Goal: Task Accomplishment & Management: Complete application form

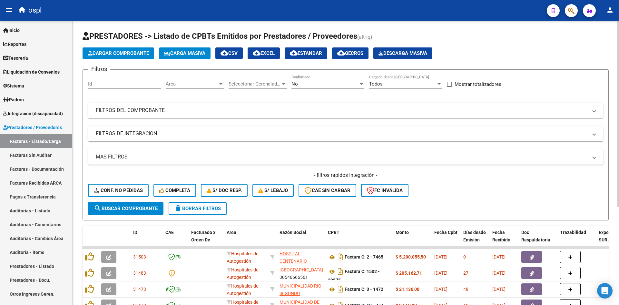
click at [133, 54] on span "Cargar Comprobante" at bounding box center [118, 53] width 61 height 6
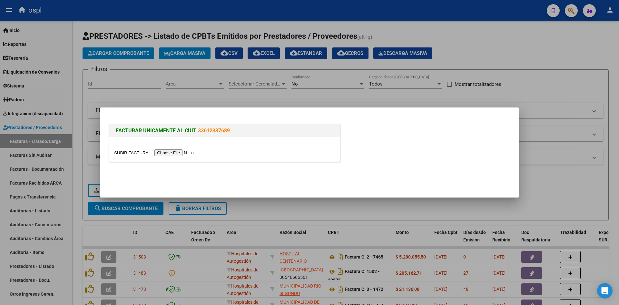
click at [170, 155] on input "file" at bounding box center [155, 152] width 82 height 7
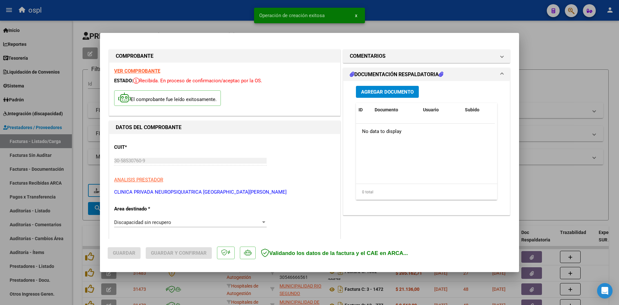
click at [160, 223] on span "Discapacidad sin recupero" at bounding box center [142, 222] width 57 height 6
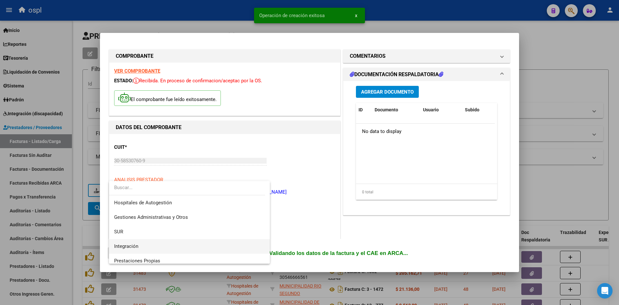
drag, startPoint x: 143, startPoint y: 246, endPoint x: 194, endPoint y: 235, distance: 52.4
click at [143, 246] on span "Integración" at bounding box center [189, 246] width 151 height 15
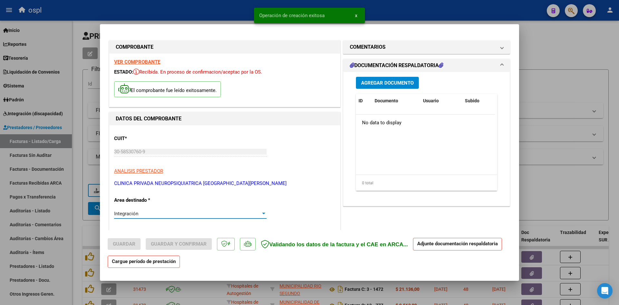
click at [312, 175] on p "ANALISIS PRESTADOR" at bounding box center [224, 170] width 221 height 7
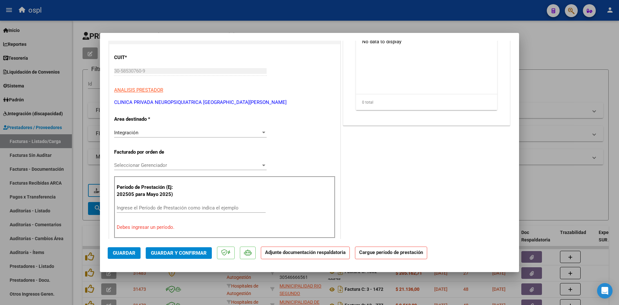
scroll to position [97, 0]
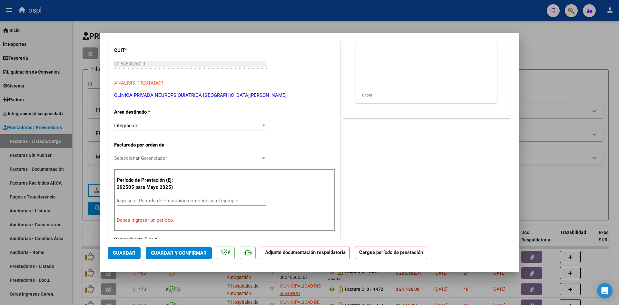
drag, startPoint x: 153, startPoint y: 194, endPoint x: 154, endPoint y: 202, distance: 8.1
click at [153, 195] on div "Período de Prestación (Ej: 202505 para [DATE]) Ingrese el Período de Prestación…" at bounding box center [224, 200] width 221 height 62
click at [154, 203] on div "Ingrese el Período de Prestación como indica el ejemplo" at bounding box center [191, 201] width 149 height 10
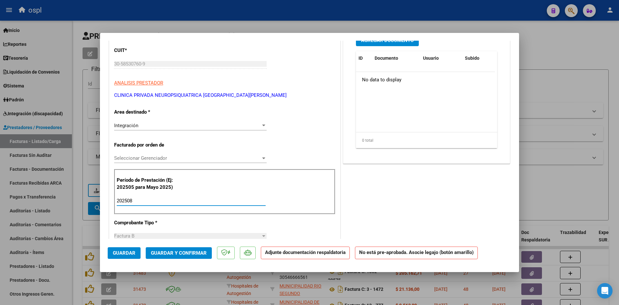
type input "202508"
click at [307, 141] on div "CUIT * 30-58530760-9 Ingresar CUIT ANALISIS PRESTADOR CLINICA PRIVADA NEUROPSIQ…" at bounding box center [224, 304] width 231 height 535
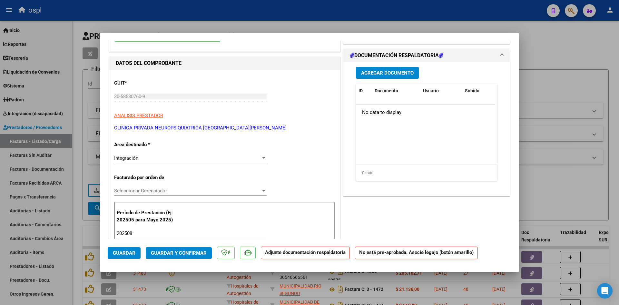
scroll to position [0, 0]
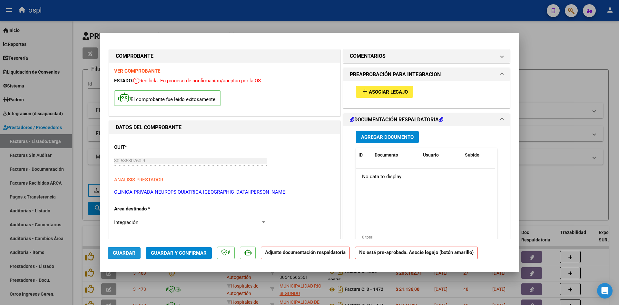
click at [120, 251] on span "Guardar" at bounding box center [124, 253] width 23 height 6
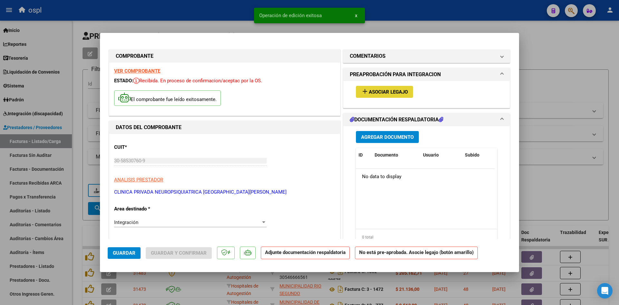
click at [389, 94] on span "Asociar Legajo" at bounding box center [388, 92] width 39 height 6
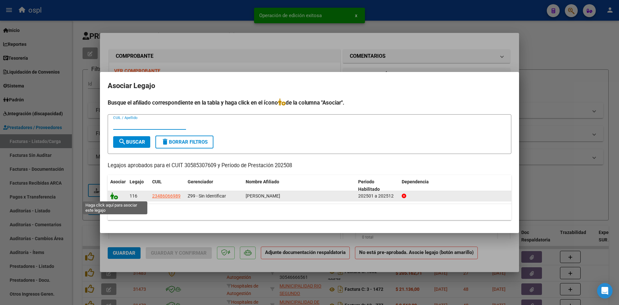
click at [113, 195] on icon at bounding box center [114, 195] width 8 height 7
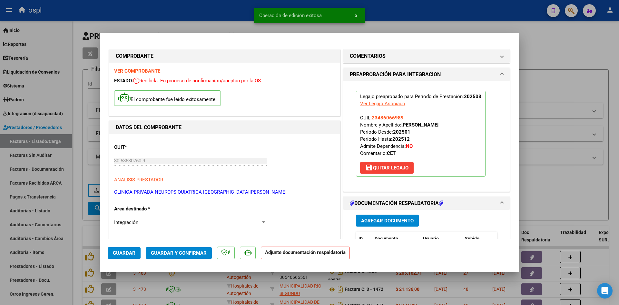
click at [183, 250] on span "Guardar y Confirmar" at bounding box center [179, 253] width 56 height 6
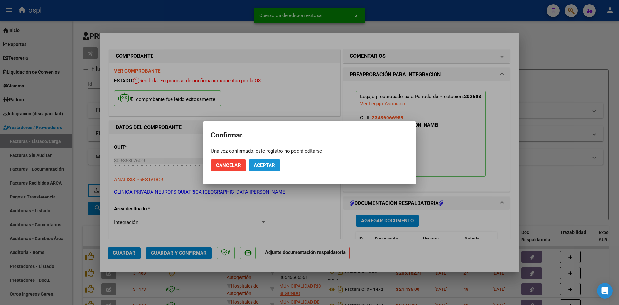
click at [260, 162] on span "Aceptar" at bounding box center [264, 165] width 21 height 6
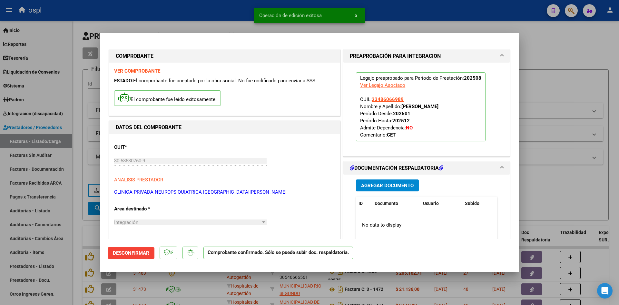
click at [543, 188] on div at bounding box center [309, 152] width 619 height 305
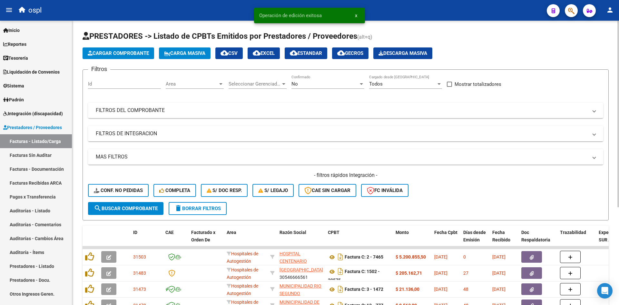
click at [195, 82] on span "Area" at bounding box center [192, 84] width 52 height 6
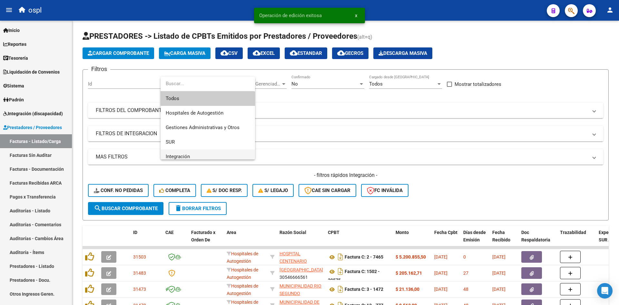
click at [192, 155] on span "Integración" at bounding box center [208, 156] width 84 height 15
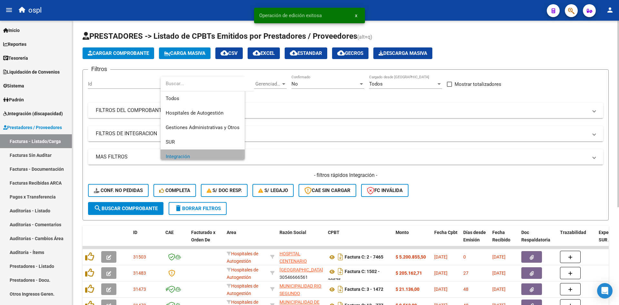
scroll to position [5, 0]
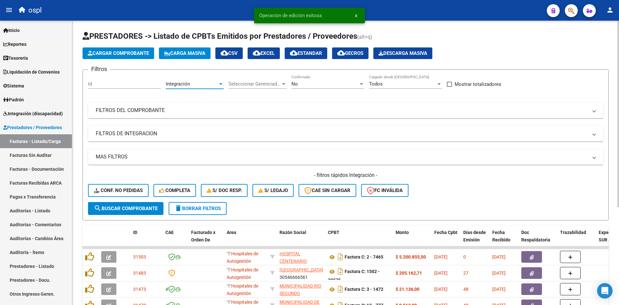
click at [303, 83] on div "No" at bounding box center [324, 84] width 67 height 6
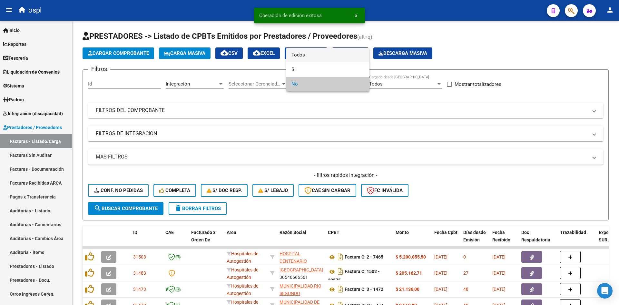
click at [312, 54] on span "Todos" at bounding box center [327, 55] width 73 height 15
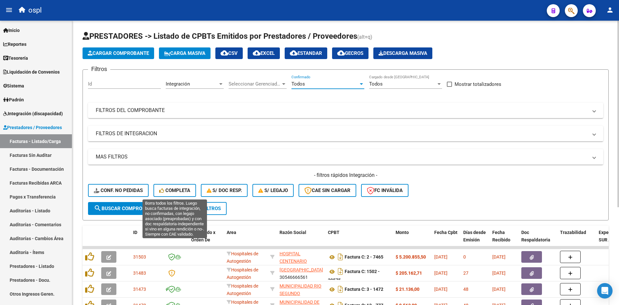
click at [149, 202] on button "search Buscar Comprobante" at bounding box center [125, 208] width 75 height 13
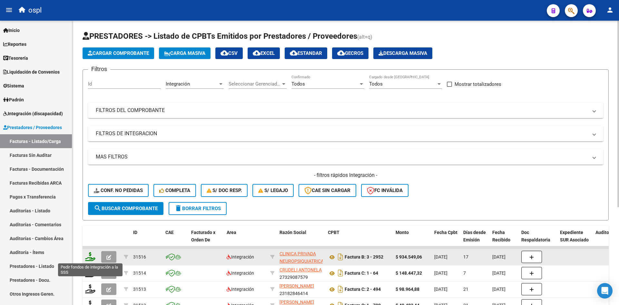
click at [91, 255] on icon at bounding box center [90, 256] width 10 height 9
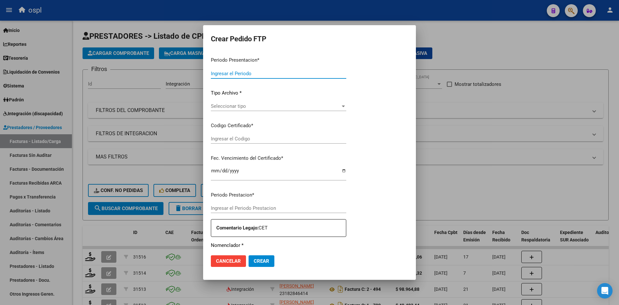
type input "202508"
type input "$ 934.549,06"
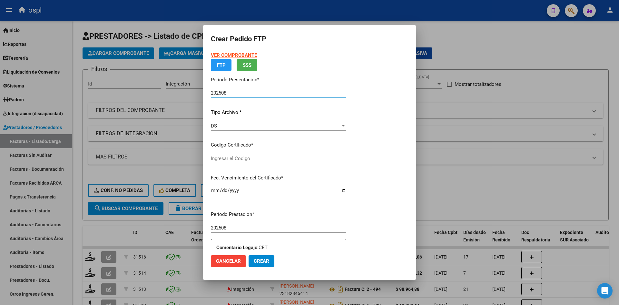
type input "ARG02000486066982017100620221006BS423"
type input "[DATE]"
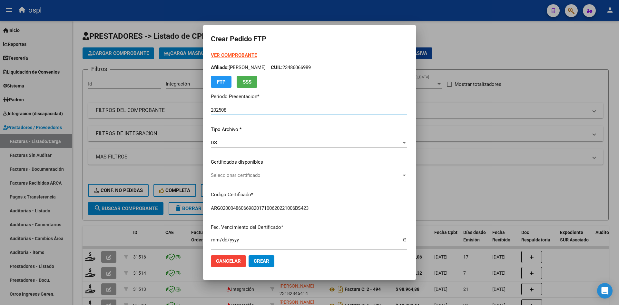
click at [240, 175] on span "Seleccionar certificado" at bounding box center [306, 175] width 191 height 6
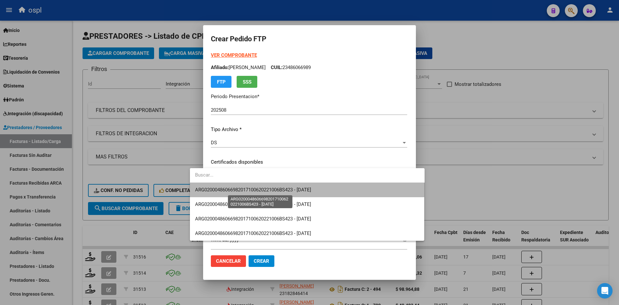
click at [248, 188] on span "ARG02000486066982017100620221006BS423 - [DATE]" at bounding box center [253, 190] width 116 height 6
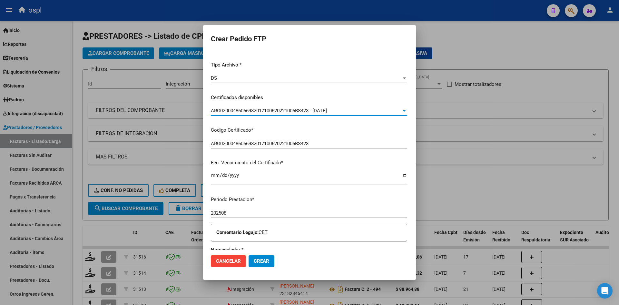
scroll to position [97, 0]
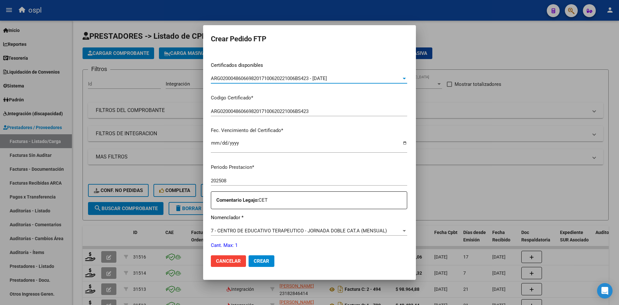
click at [226, 230] on span "7 - CENTRO DE EDUCATIVO TERAPEUTICO - JORNADA DOBLE CAT.A (MENSUAL)" at bounding box center [299, 231] width 176 height 6
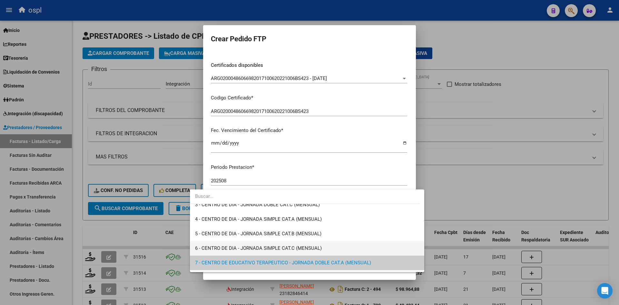
scroll to position [3, 0]
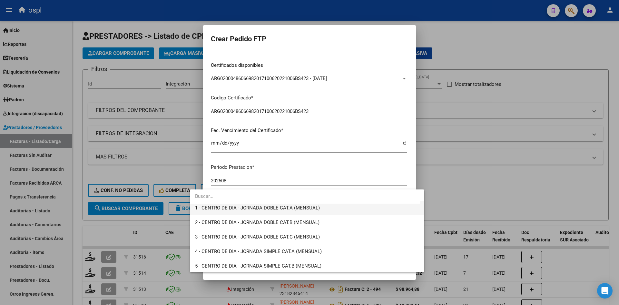
click at [274, 211] on span "1 - CENTRO DE DIA - JORNADA DOBLE CAT.A (MENSUAL)" at bounding box center [307, 208] width 224 height 15
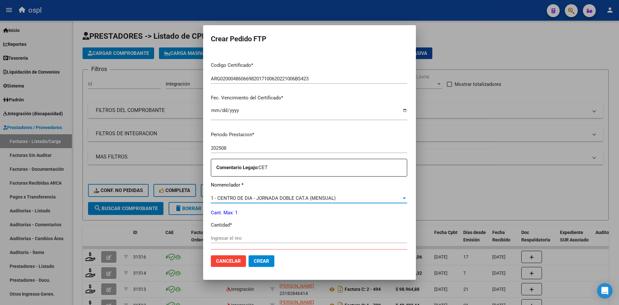
scroll to position [161, 0]
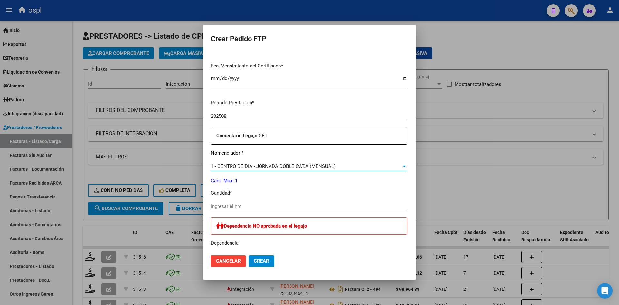
click at [227, 208] on input "Ingresar el nro" at bounding box center [309, 206] width 196 height 6
type input "1"
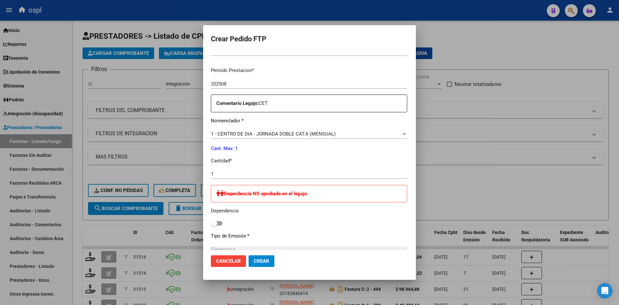
click at [211, 224] on span at bounding box center [214, 223] width 6 height 6
click at [214, 225] on input "checkbox" at bounding box center [214, 225] width 0 height 0
checkbox input "true"
click at [254, 259] on span "Crear" at bounding box center [261, 261] width 15 height 6
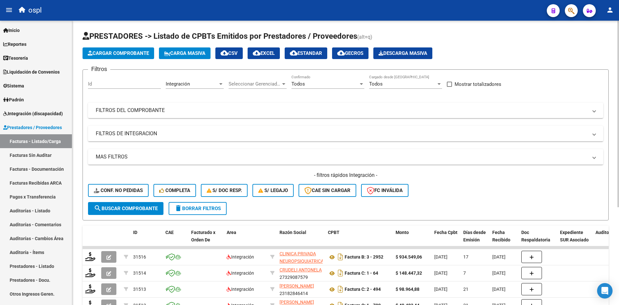
click at [108, 52] on span "Cargar Comprobante" at bounding box center [118, 53] width 61 height 6
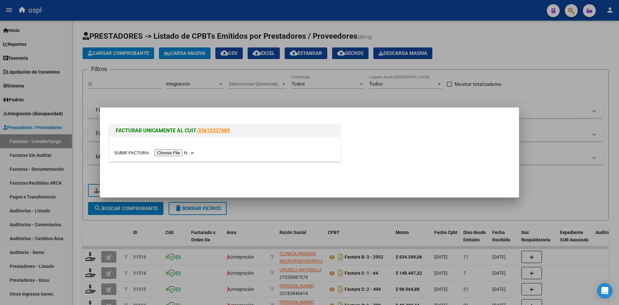
click at [168, 155] on input "file" at bounding box center [155, 152] width 82 height 7
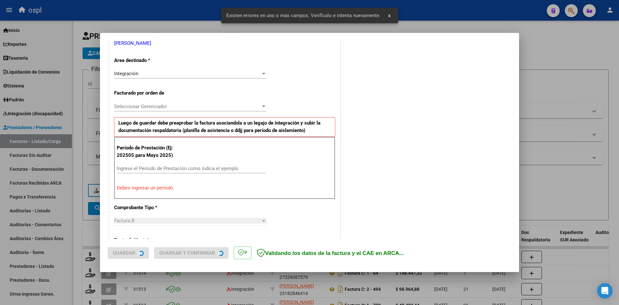
scroll to position [168, 0]
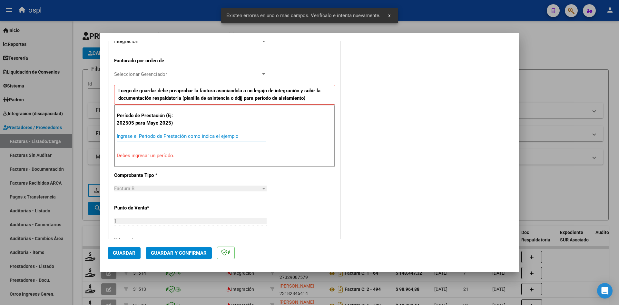
click at [167, 138] on input "Ingrese el Período de Prestación como indica el ejemplo" at bounding box center [191, 136] width 149 height 6
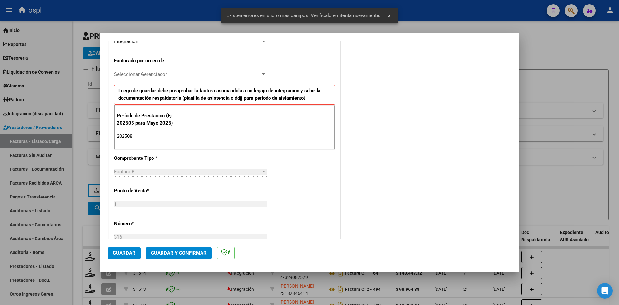
type input "202508"
click at [136, 250] on button "Guardar" at bounding box center [124, 253] width 33 height 12
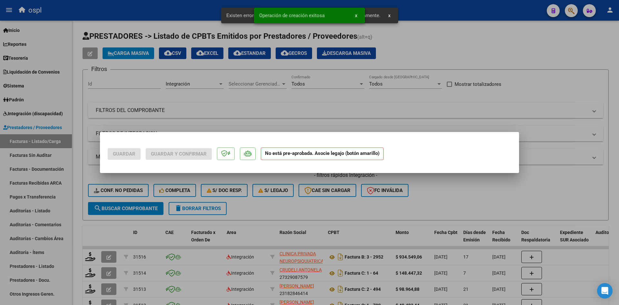
scroll to position [0, 0]
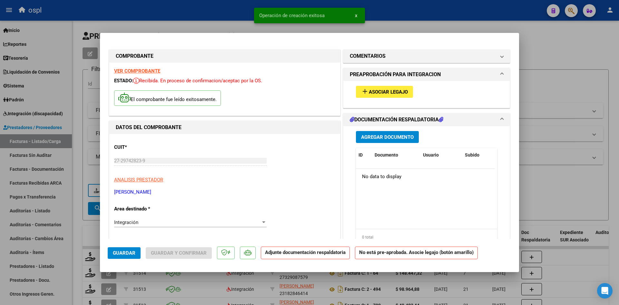
click at [371, 90] on span "Asociar Legajo" at bounding box center [388, 92] width 39 height 6
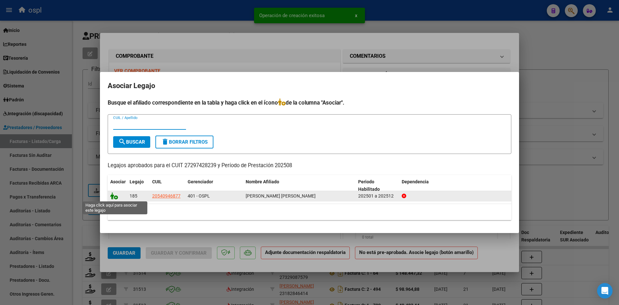
click at [116, 197] on icon at bounding box center [114, 195] width 8 height 7
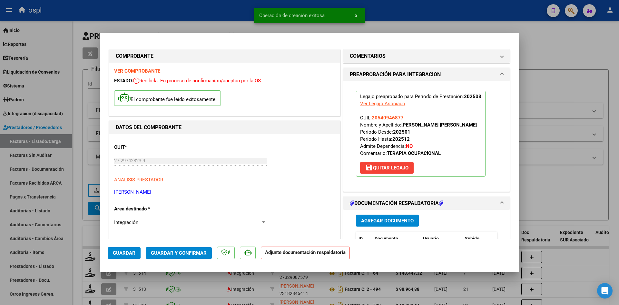
click at [187, 250] on span "Guardar y Confirmar" at bounding box center [179, 253] width 56 height 6
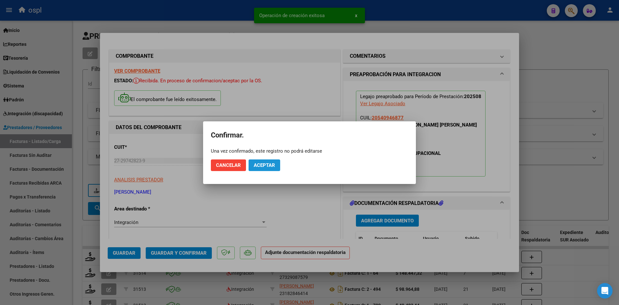
click at [256, 163] on span "Aceptar" at bounding box center [264, 165] width 21 height 6
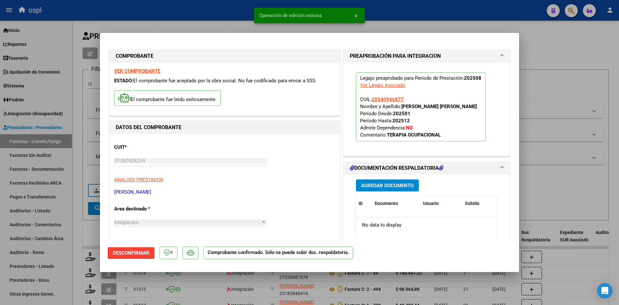
click at [83, 232] on div at bounding box center [309, 152] width 619 height 305
type input "$ 0,00"
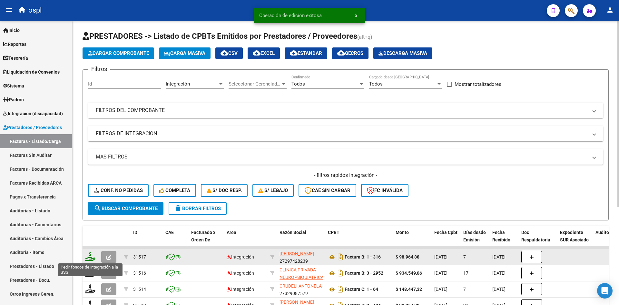
click at [92, 256] on icon at bounding box center [90, 256] width 10 height 9
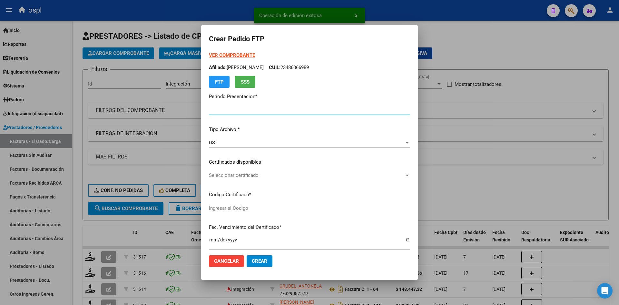
type input "202508"
type input "$ 98.964,88"
type input "ARG02000540946872023112820281128LA762"
type input "[DATE]"
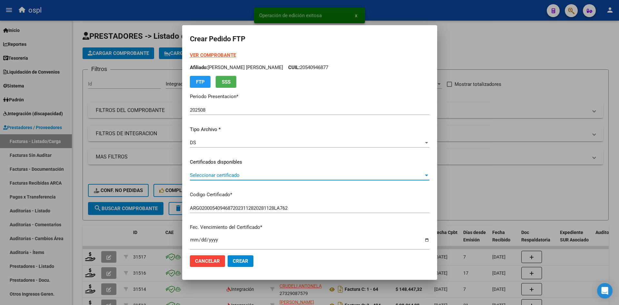
click at [239, 176] on span "Seleccionar certificado" at bounding box center [307, 175] width 234 height 6
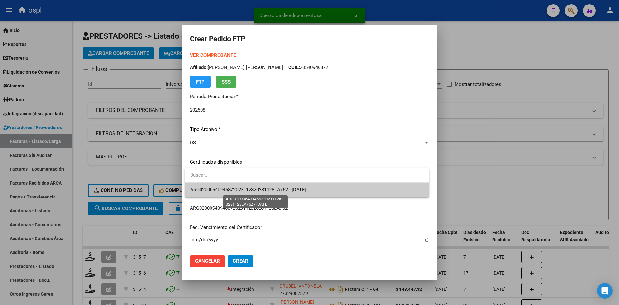
click at [249, 189] on span "ARG02000540946872023112820281128LA762 - [DATE]" at bounding box center [248, 190] width 116 height 6
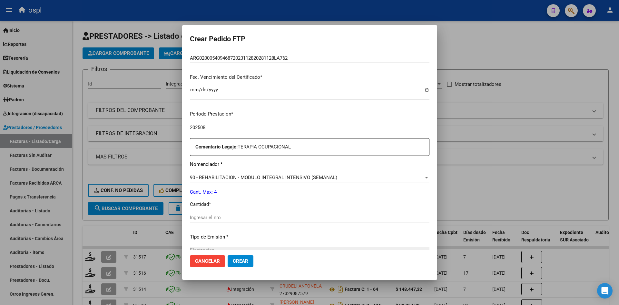
scroll to position [161, 0]
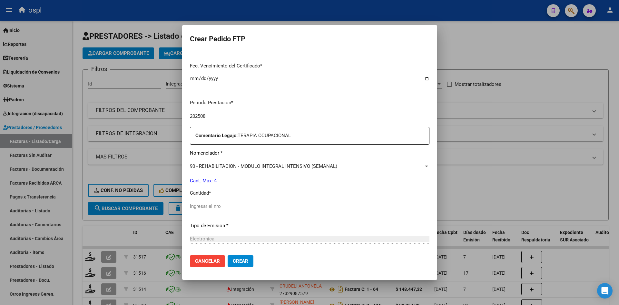
click at [226, 207] on input "Ingresar el nro" at bounding box center [310, 206] width 240 height 6
type input "4"
click at [241, 259] on span "Crear" at bounding box center [240, 261] width 15 height 6
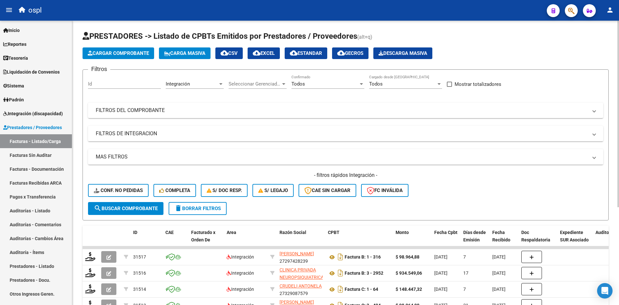
click at [127, 53] on span "Cargar Comprobante" at bounding box center [118, 53] width 61 height 6
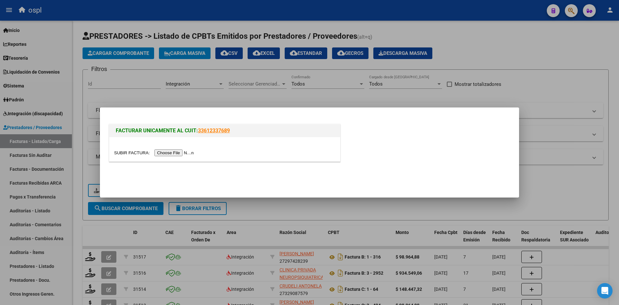
click at [171, 152] on input "file" at bounding box center [155, 152] width 82 height 7
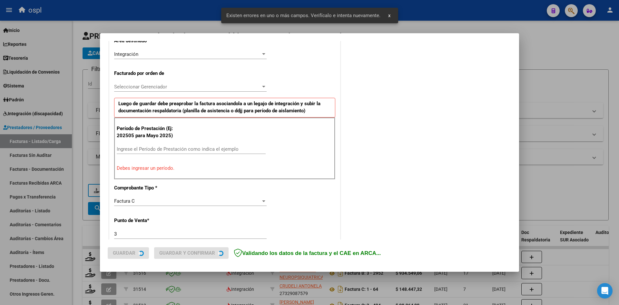
scroll to position [158, 0]
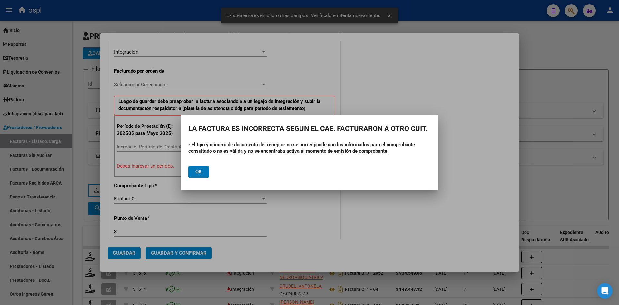
click at [89, 128] on div at bounding box center [309, 152] width 619 height 305
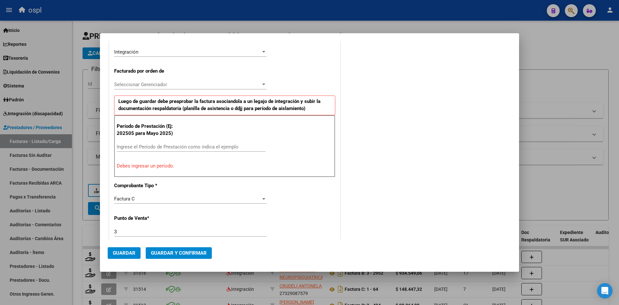
click at [308, 275] on div at bounding box center [309, 152] width 619 height 305
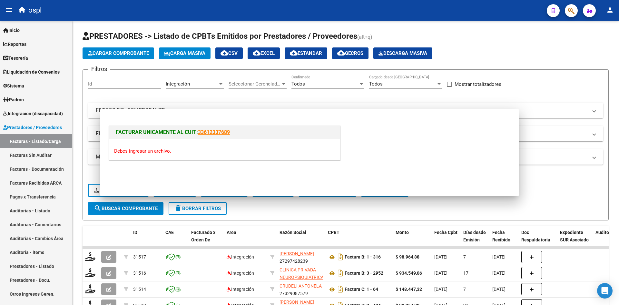
scroll to position [0, 0]
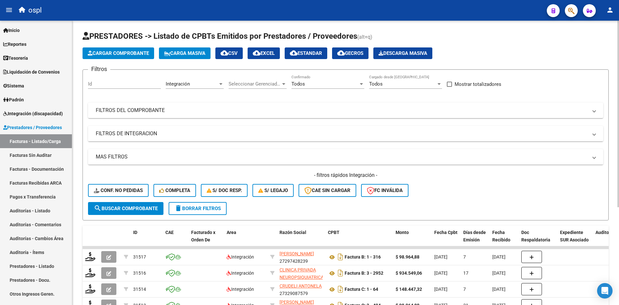
click at [131, 55] on span "Cargar Comprobante" at bounding box center [118, 53] width 61 height 6
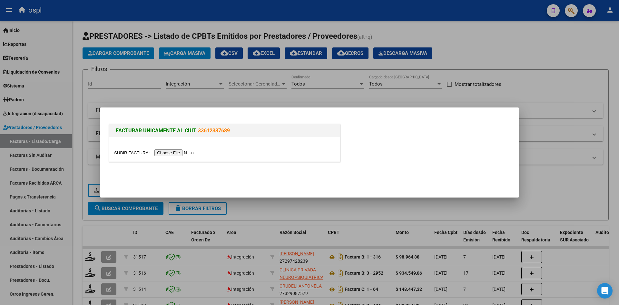
click at [161, 152] on input "file" at bounding box center [155, 152] width 82 height 7
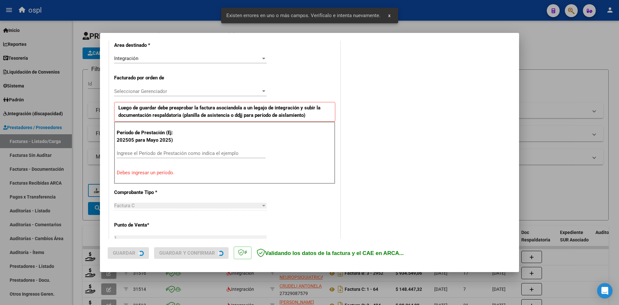
scroll to position [158, 0]
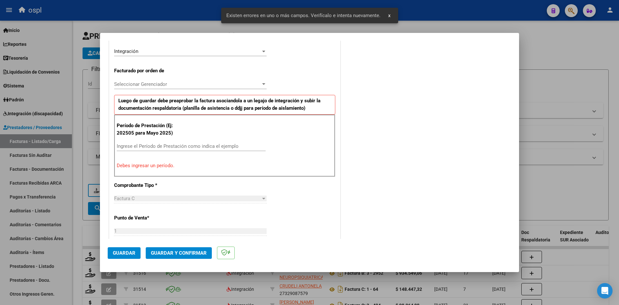
click at [154, 151] on div "Ingrese el Período de Prestación como indica el ejemplo" at bounding box center [191, 149] width 149 height 16
click at [156, 148] on input "Ingrese el Período de Prestación como indica el ejemplo" at bounding box center [191, 146] width 149 height 6
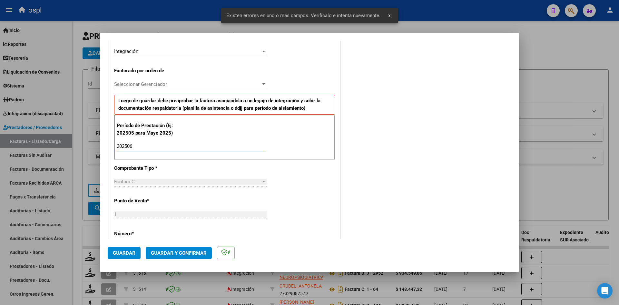
type input "202506"
click at [130, 253] on span "Guardar" at bounding box center [124, 253] width 23 height 6
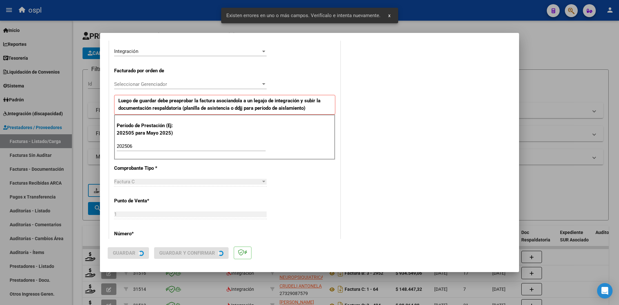
scroll to position [0, 0]
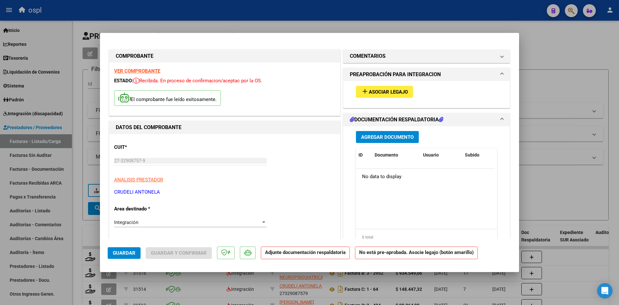
click at [396, 92] on span "Asociar Legajo" at bounding box center [388, 92] width 39 height 6
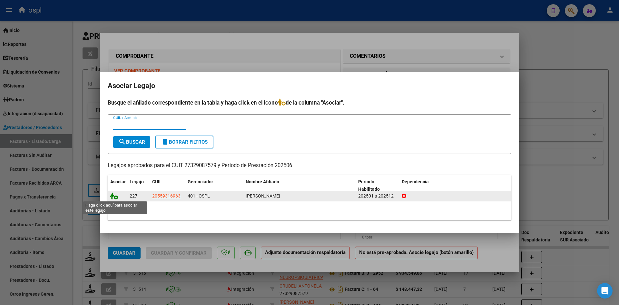
click at [114, 196] on icon at bounding box center [114, 195] width 8 height 7
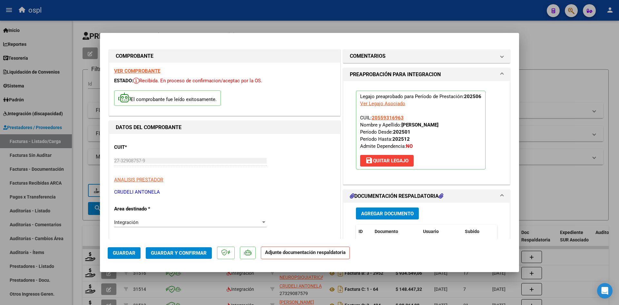
click at [192, 250] on span "Guardar y Confirmar" at bounding box center [179, 253] width 56 height 6
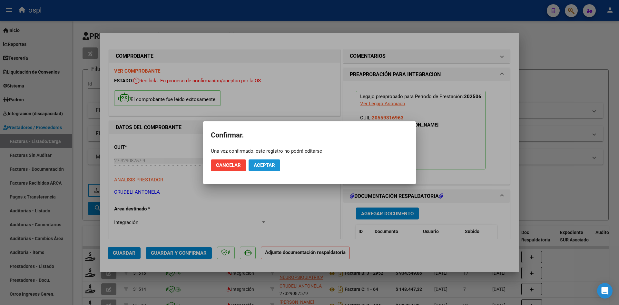
click at [259, 166] on span "Aceptar" at bounding box center [264, 165] width 21 height 6
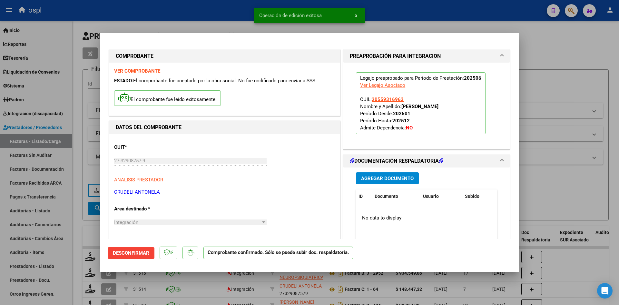
click at [90, 227] on div at bounding box center [309, 152] width 619 height 305
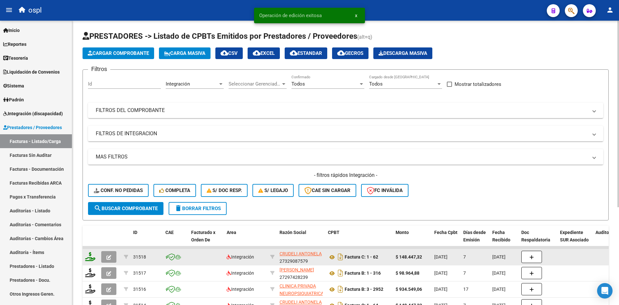
click at [94, 257] on icon at bounding box center [90, 256] width 10 height 9
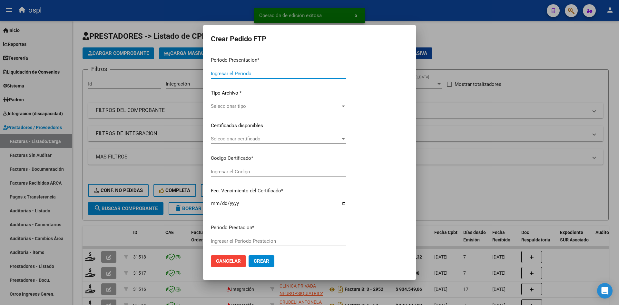
type input "202508"
type input "202506"
type input "$ 148.447,32"
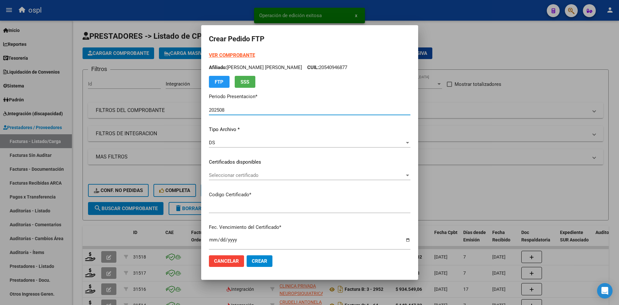
type input "ARG02000559316962024053020290530SAN221"
type input "[DATE]"
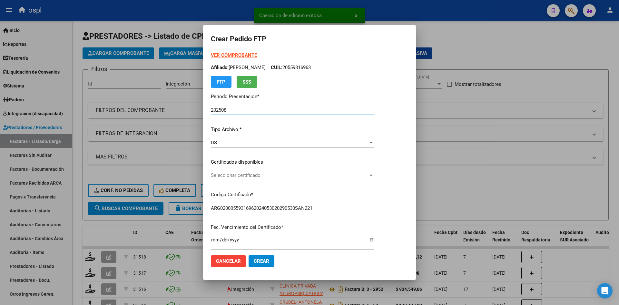
click at [248, 179] on div "Seleccionar certificado Seleccionar certificado" at bounding box center [292, 175] width 163 height 10
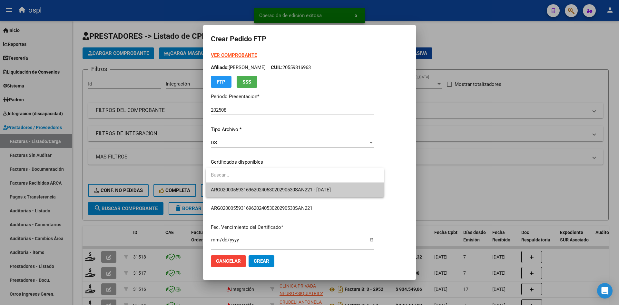
click at [248, 189] on span "ARG02000559316962024053020290530SAN221 - [DATE]" at bounding box center [271, 190] width 120 height 6
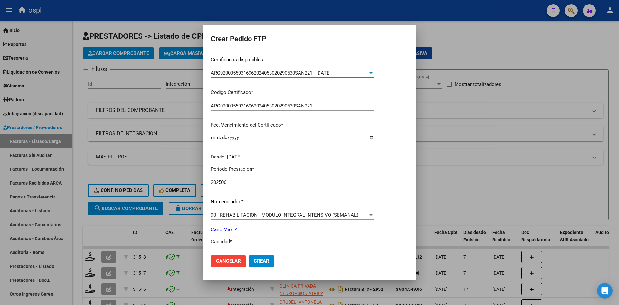
scroll to position [129, 0]
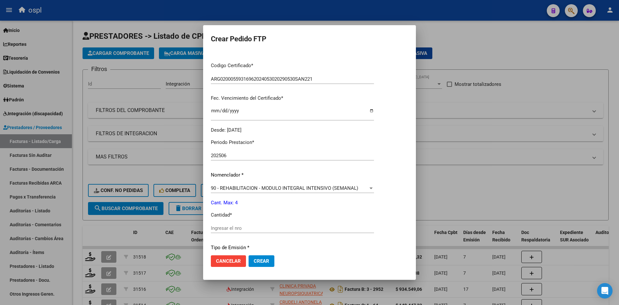
click at [241, 226] on input "Ingresar el nro" at bounding box center [292, 228] width 163 height 6
type input "4"
click at [261, 258] on span "Crear" at bounding box center [261, 261] width 15 height 6
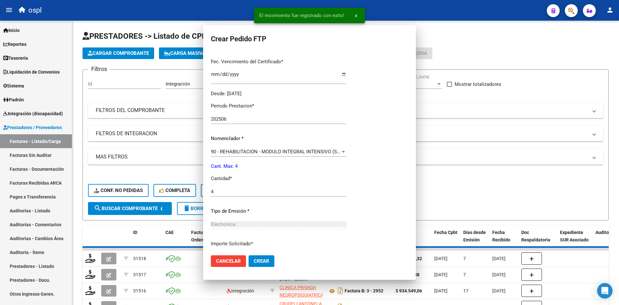
scroll to position [0, 0]
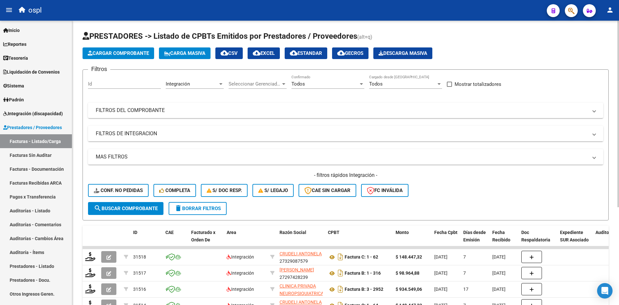
click at [380, 130] on mat-panel-title "FILTROS DE INTEGRACION" at bounding box center [342, 133] width 492 height 7
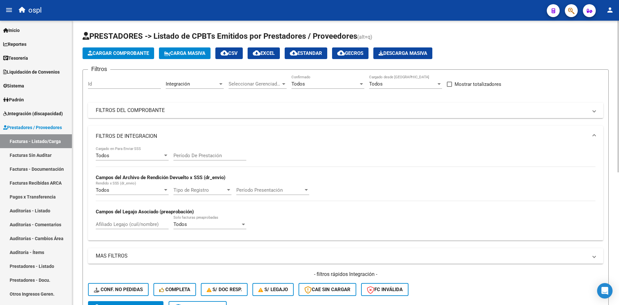
click at [197, 111] on mat-panel-title "FILTROS DEL COMPROBANTE" at bounding box center [342, 110] width 492 height 7
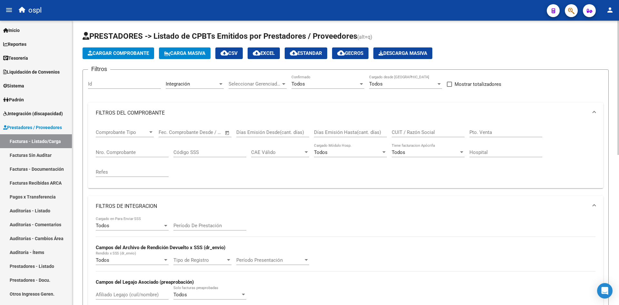
click at [426, 135] on div "CUIT / Razón Social" at bounding box center [428, 130] width 73 height 14
click at [427, 132] on input "CUIT / Razón Social" at bounding box center [428, 132] width 73 height 6
paste input "27329087579"
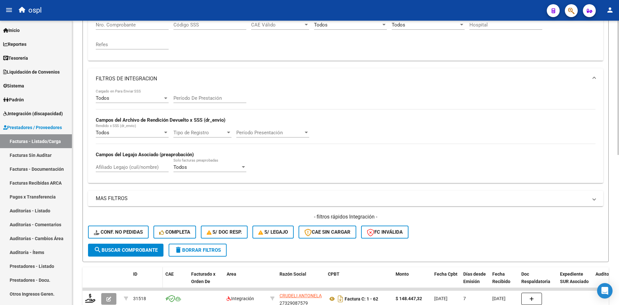
scroll to position [129, 0]
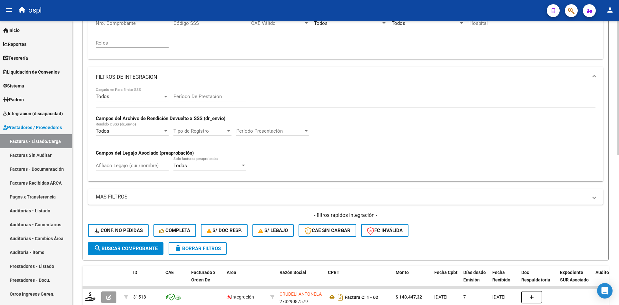
type input "27329087579"
click at [137, 249] on span "search Buscar Comprobante" at bounding box center [126, 248] width 64 height 6
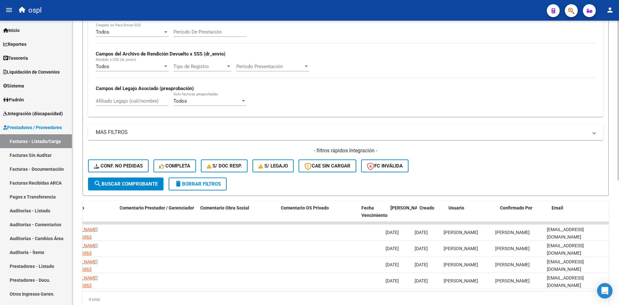
scroll to position [0, 0]
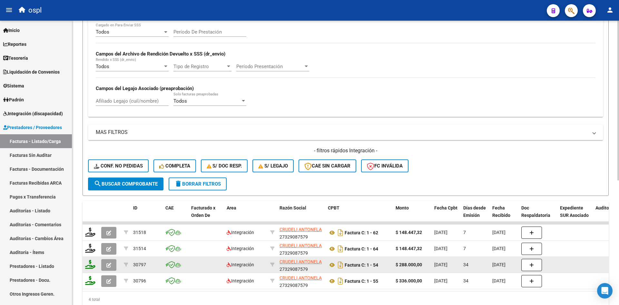
click at [112, 265] on button "button" at bounding box center [108, 265] width 15 height 12
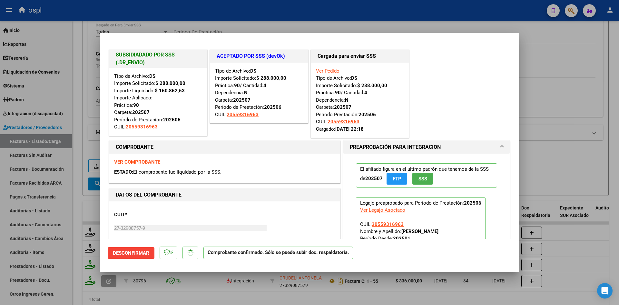
click at [255, 279] on div at bounding box center [309, 152] width 619 height 305
type input "$ 0,00"
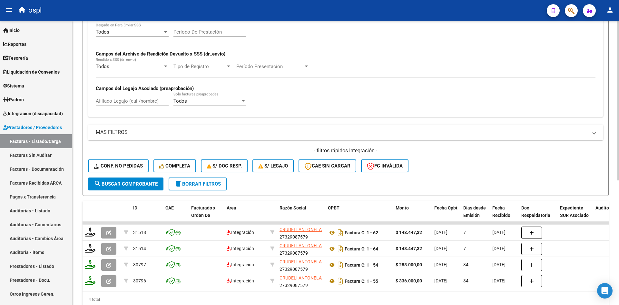
drag, startPoint x: 242, startPoint y: 297, endPoint x: 349, endPoint y: 297, distance: 107.0
click at [349, 297] on div "4 total" at bounding box center [346, 299] width 526 height 16
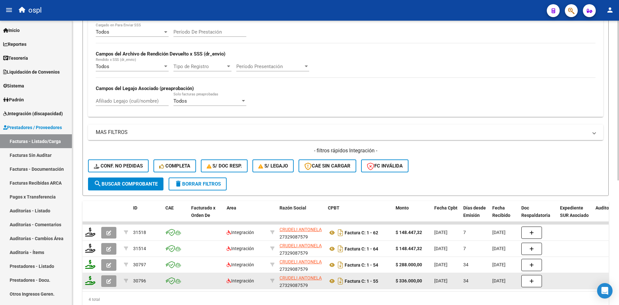
click at [109, 284] on button "button" at bounding box center [108, 281] width 15 height 12
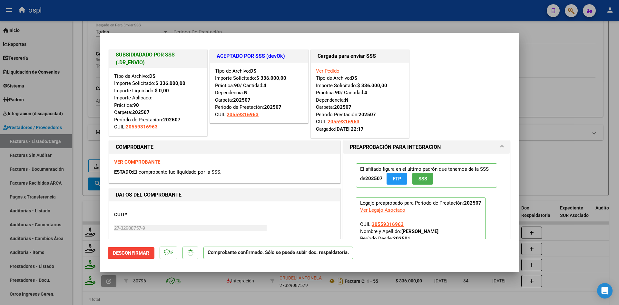
click at [78, 207] on div at bounding box center [309, 152] width 619 height 305
type input "$ 0,00"
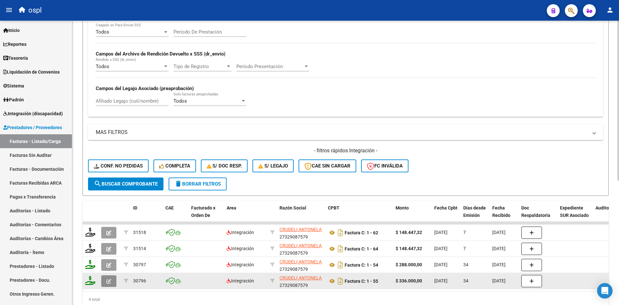
click at [107, 280] on icon "button" at bounding box center [108, 281] width 5 height 5
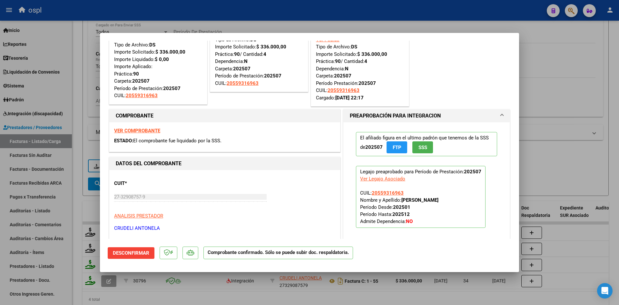
scroll to position [32, 0]
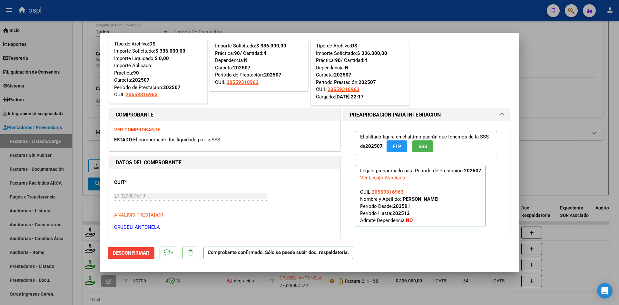
click at [83, 202] on div at bounding box center [309, 152] width 619 height 305
type input "$ 0,00"
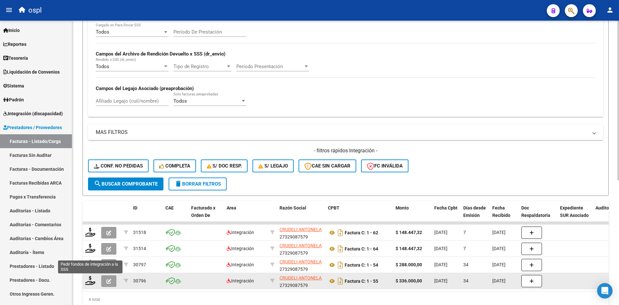
click at [90, 283] on icon at bounding box center [90, 280] width 10 height 9
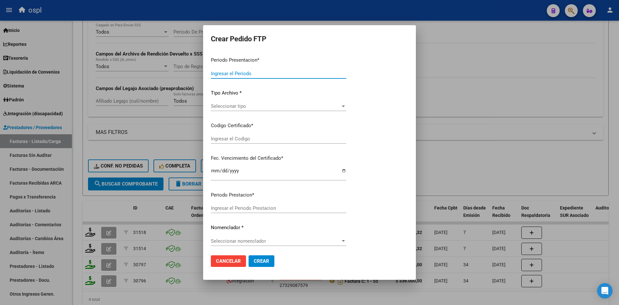
type input "202508"
type input "202507"
type input "$ 336.000,00"
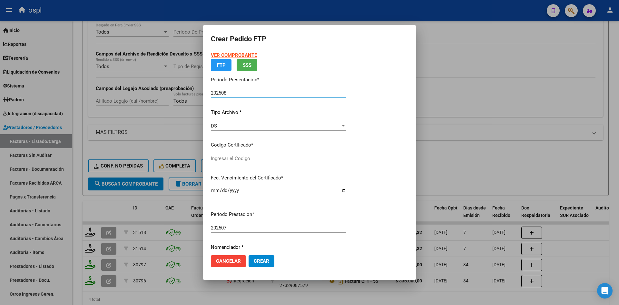
type input "ARG02000559316962024053020290530SAN221"
type input "[DATE]"
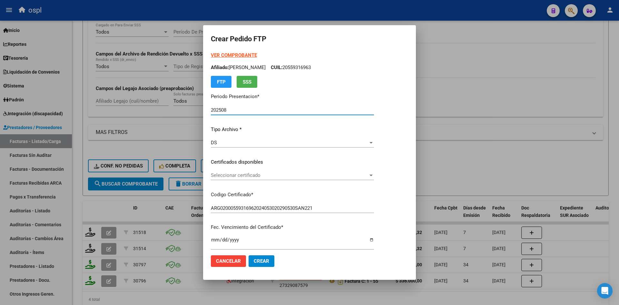
click at [234, 173] on span "Seleccionar certificado" at bounding box center [289, 175] width 157 height 6
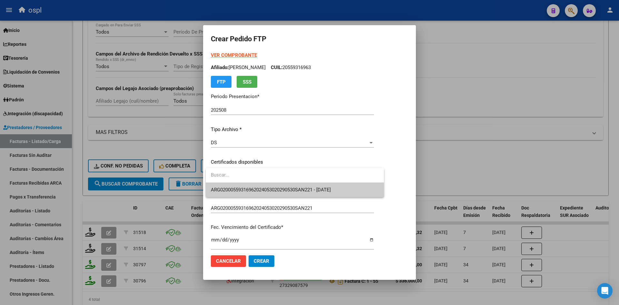
click at [234, 173] on input "dropdown search" at bounding box center [295, 175] width 178 height 15
click at [231, 141] on div at bounding box center [309, 152] width 619 height 305
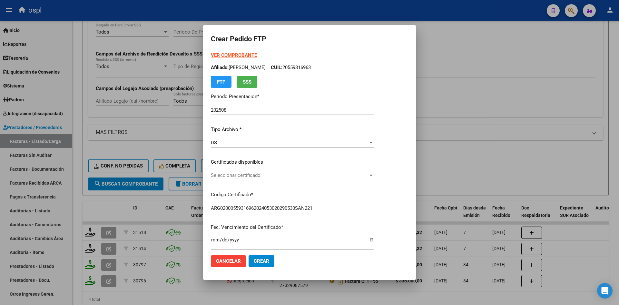
click at [225, 143] on div "DS" at bounding box center [289, 143] width 157 height 6
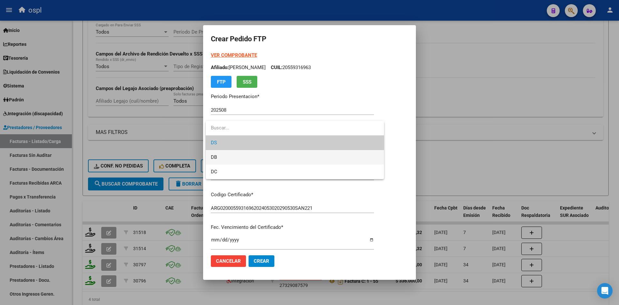
click at [226, 155] on span "DB" at bounding box center [295, 157] width 168 height 15
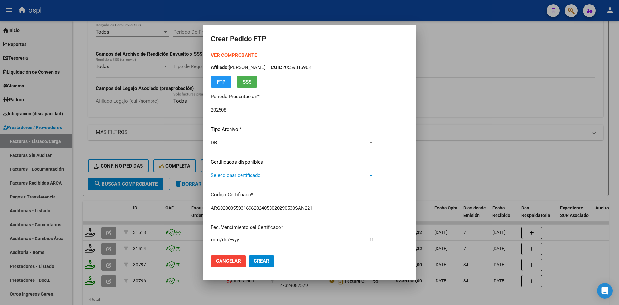
click at [231, 175] on span "Seleccionar certificado" at bounding box center [289, 175] width 157 height 6
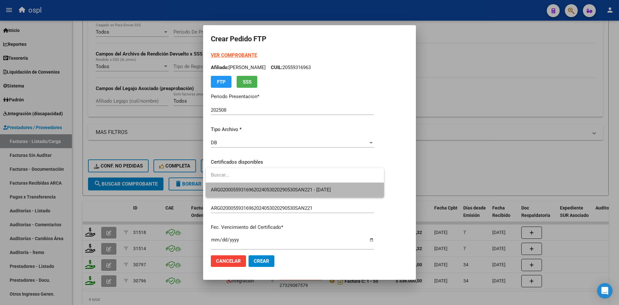
click at [237, 186] on span "ARG02000559316962024053020290530SAN221 - [DATE]" at bounding box center [295, 189] width 168 height 15
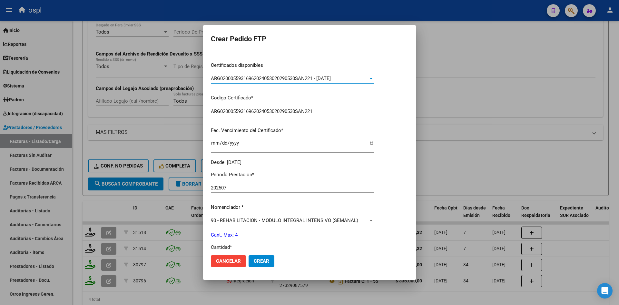
scroll to position [129, 0]
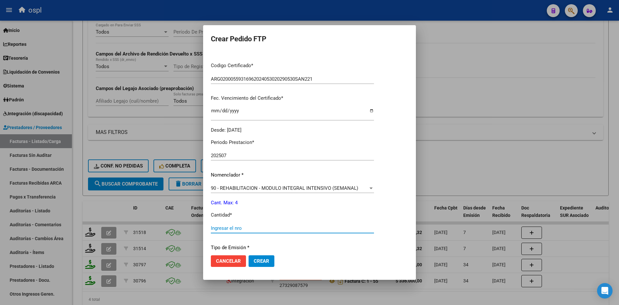
click at [230, 225] on input "Ingresar el nro" at bounding box center [292, 228] width 163 height 6
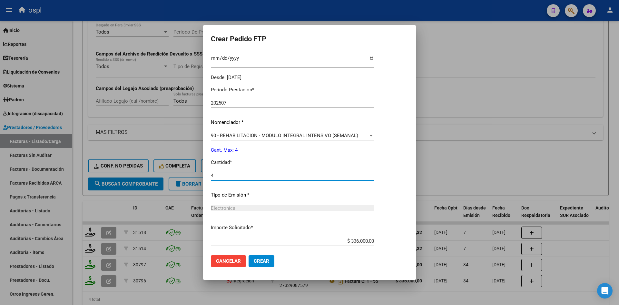
scroll to position [216, 0]
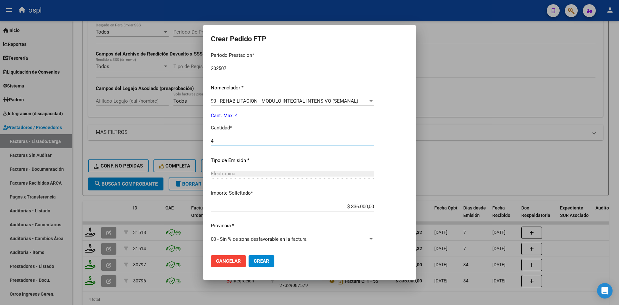
type input "4"
click at [268, 263] on span "Crear" at bounding box center [261, 261] width 15 height 6
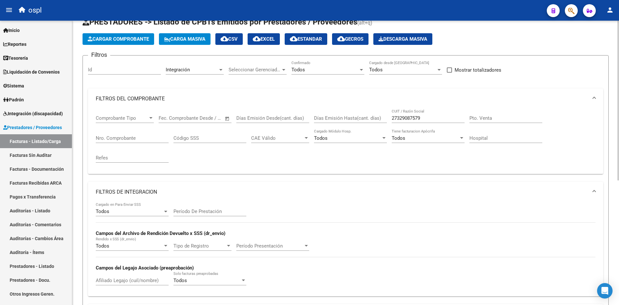
scroll to position [0, 0]
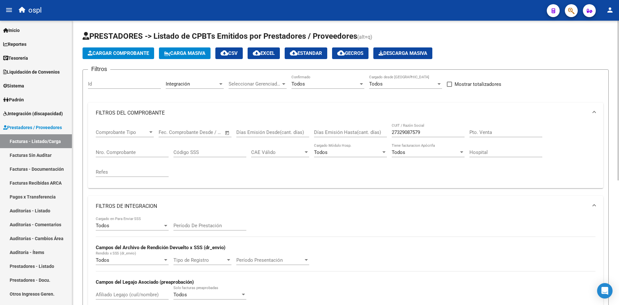
click at [112, 55] on span "Cargar Comprobante" at bounding box center [118, 53] width 61 height 6
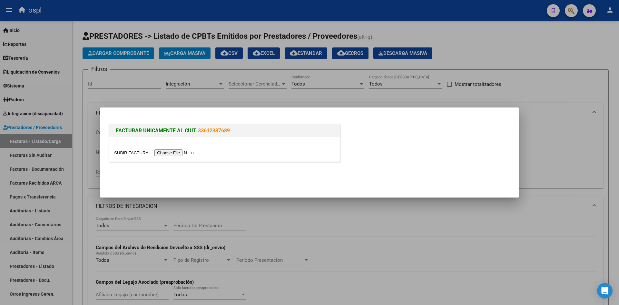
click at [173, 153] on input "file" at bounding box center [155, 152] width 82 height 7
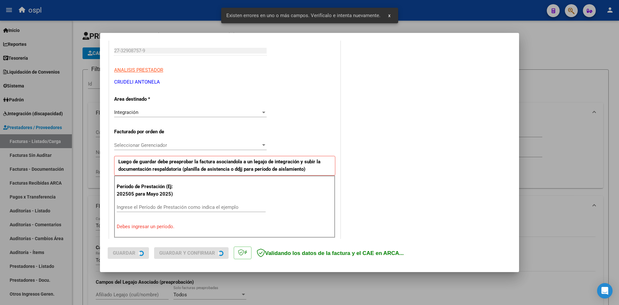
scroll to position [158, 0]
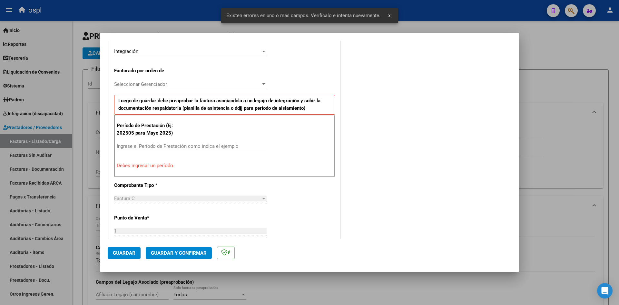
click at [171, 145] on input "Ingrese el Período de Prestación como indica el ejemplo" at bounding box center [191, 146] width 149 height 6
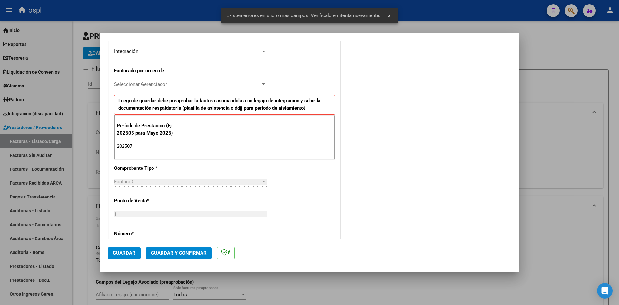
type input "202507"
click at [297, 175] on div "CUIT * 27-32908757-9 Ingresar CUIT ANALISIS PRESTADOR [PERSON_NAME] [PERSON_NAM…" at bounding box center [224, 240] width 231 height 554
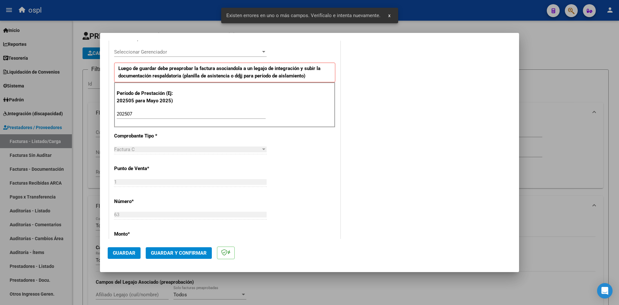
click at [119, 254] on span "Guardar" at bounding box center [124, 253] width 23 height 6
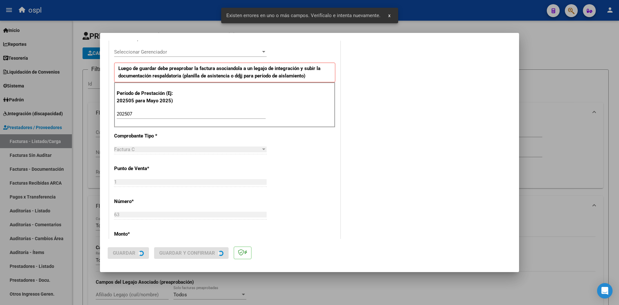
scroll to position [0, 0]
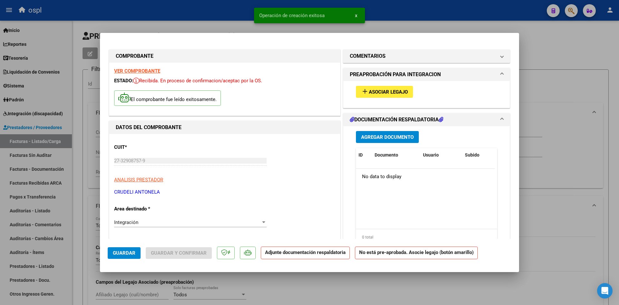
click at [378, 89] on span "Asociar Legajo" at bounding box center [388, 92] width 39 height 6
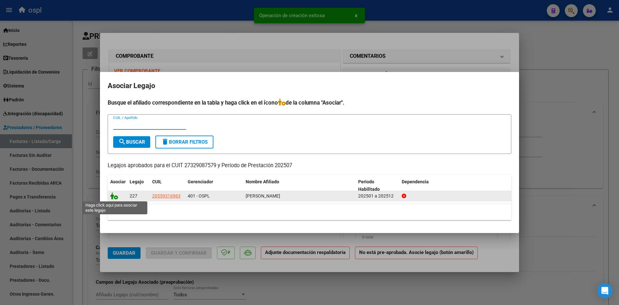
click at [115, 196] on icon at bounding box center [114, 195] width 8 height 7
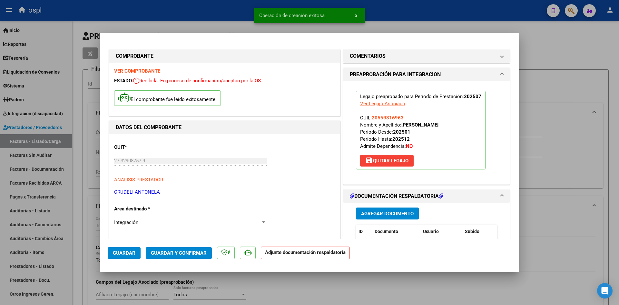
click at [195, 253] on span "Guardar y Confirmar" at bounding box center [179, 253] width 56 height 6
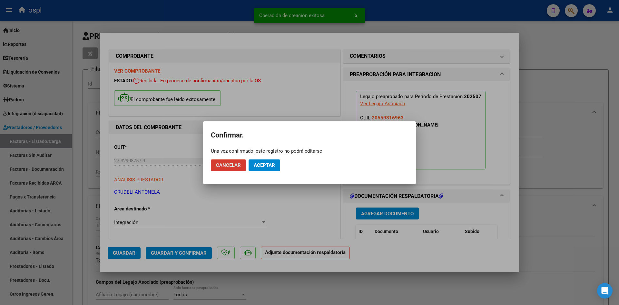
click at [272, 167] on span "Aceptar" at bounding box center [264, 165] width 21 height 6
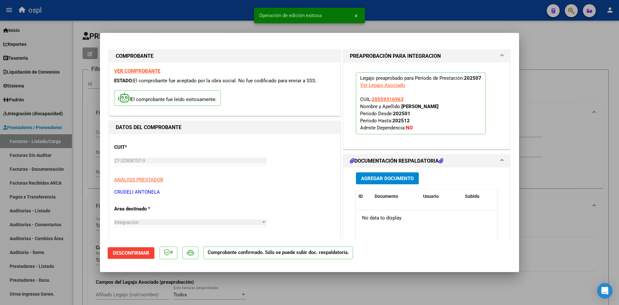
click at [366, 283] on div at bounding box center [309, 152] width 619 height 305
type input "$ 0,00"
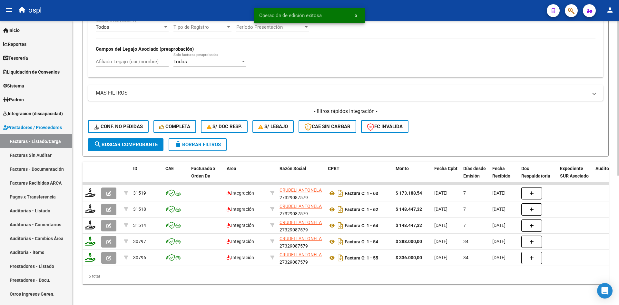
scroll to position [238, 0]
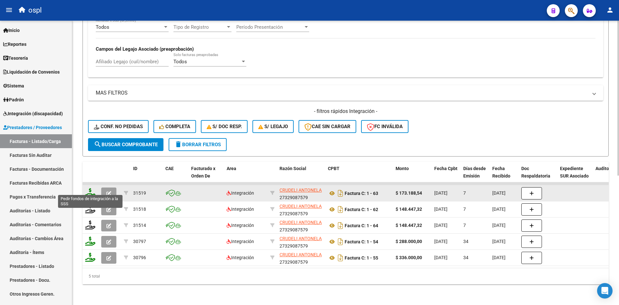
click at [91, 189] on icon at bounding box center [90, 192] width 10 height 9
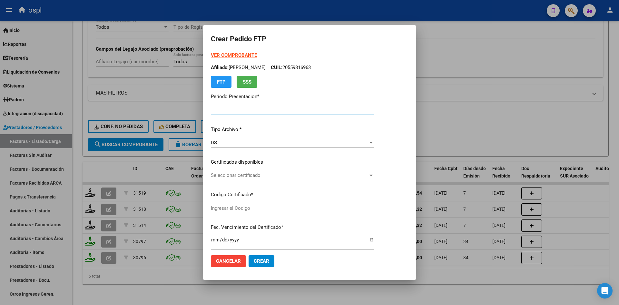
type input "202508"
type input "202507"
type input "$ 173.188,54"
type input "ARG02000559316962024053020290530SAN221"
type input "[DATE]"
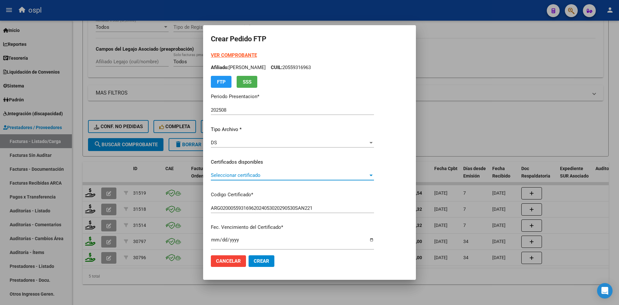
click at [257, 175] on span "Seleccionar certificado" at bounding box center [289, 175] width 157 height 6
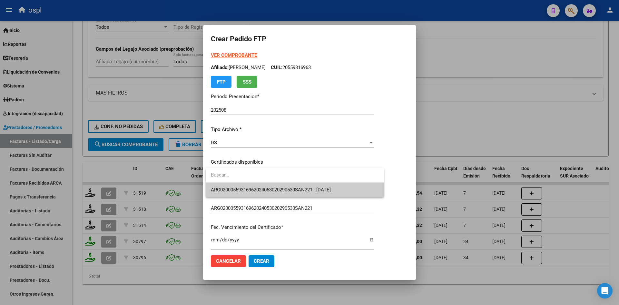
click at [259, 186] on span "ARG02000559316962024053020290530SAN221 - [DATE]" at bounding box center [295, 189] width 168 height 15
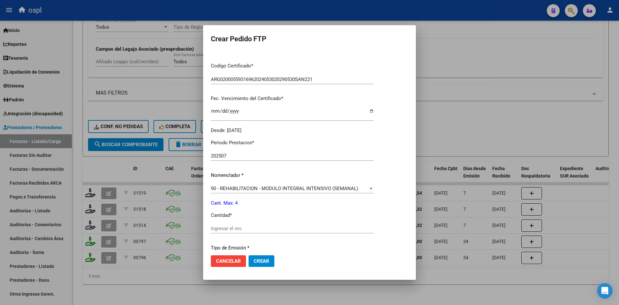
scroll to position [129, 0]
click at [237, 226] on input "Ingresar el nro" at bounding box center [292, 228] width 163 height 6
type input "4"
click at [313, 244] on p "Tipo de Emisión *" at bounding box center [292, 247] width 163 height 7
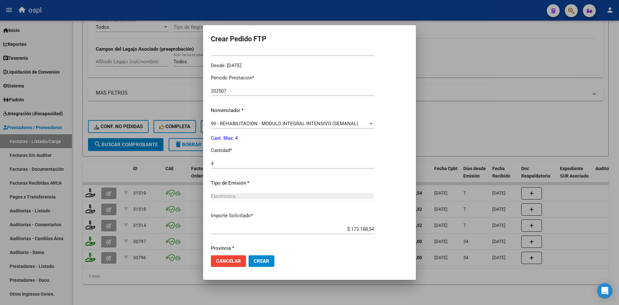
click at [254, 259] on span "Crear" at bounding box center [261, 261] width 15 height 6
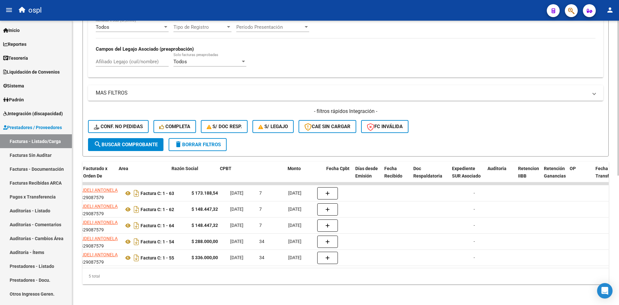
scroll to position [0, 0]
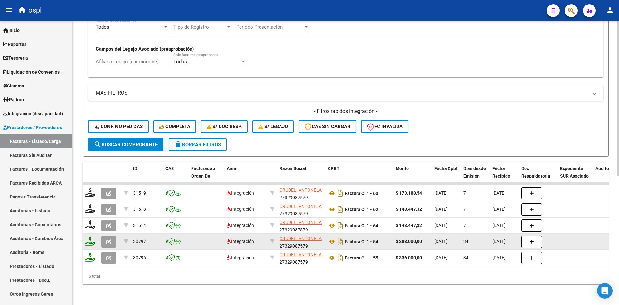
click at [106, 236] on button "button" at bounding box center [108, 242] width 15 height 12
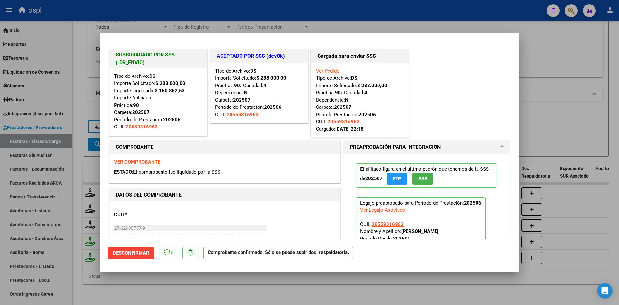
drag, startPoint x: 156, startPoint y: 89, endPoint x: 186, endPoint y: 89, distance: 29.7
click at [186, 89] on div "Tipo de Archivo: DS Importe Solicitado: $ 288.000,00 Importe Liquidado: $ 150.8…" at bounding box center [158, 102] width 88 height 58
copy strong "$ 150.852,53"
